Goal: Task Accomplishment & Management: Manage account settings

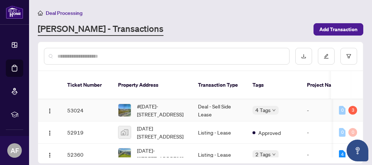
click at [297, 107] on td "4 Tags" at bounding box center [274, 111] width 55 height 22
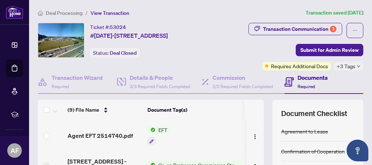
click at [65, 11] on span "Deal Processing" at bounding box center [64, 13] width 37 height 7
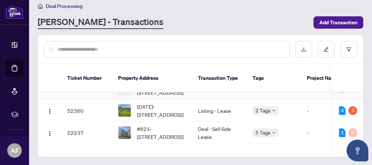
scroll to position [39, 0]
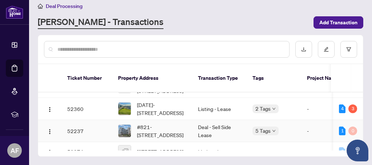
click at [240, 131] on td "Deal - Sell Side Lease" at bounding box center [219, 131] width 55 height 22
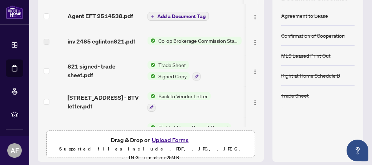
scroll to position [122, 0]
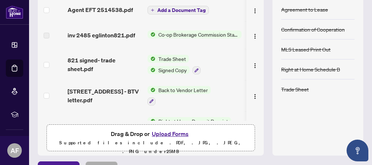
click at [192, 94] on span "Back to Vendor Letter" at bounding box center [183, 90] width 55 height 8
click at [254, 100] on img "button" at bounding box center [255, 97] width 6 height 6
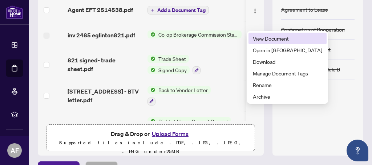
click at [277, 39] on span "View Document" at bounding box center [287, 39] width 69 height 8
